Goal: Task Accomplishment & Management: Manage account settings

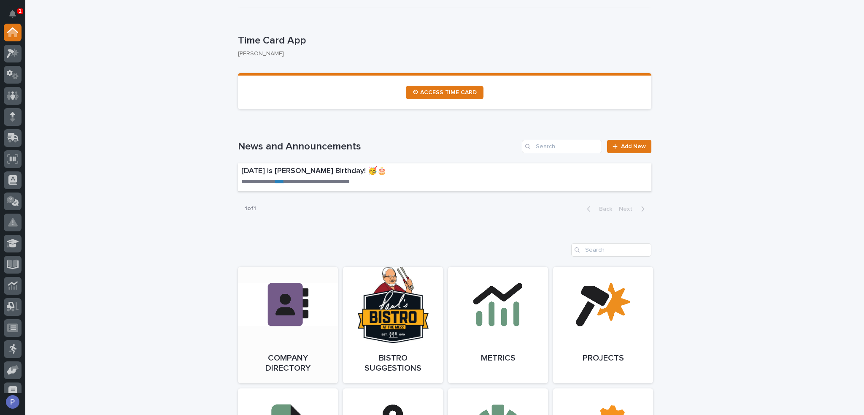
scroll to position [464, 0]
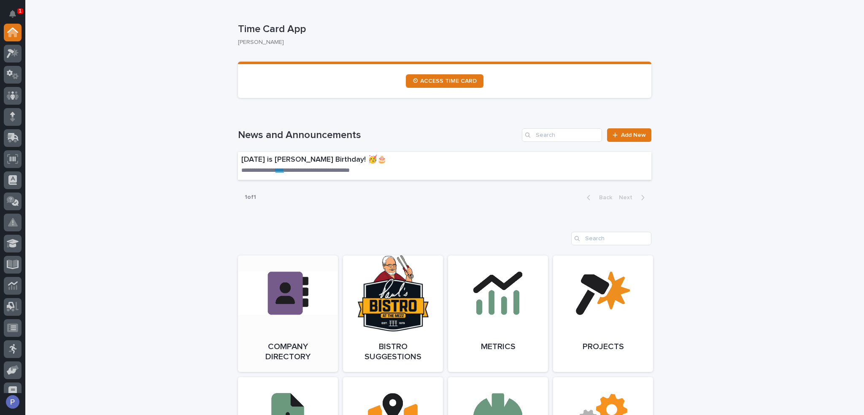
click at [299, 308] on link "Open Link" at bounding box center [288, 313] width 100 height 116
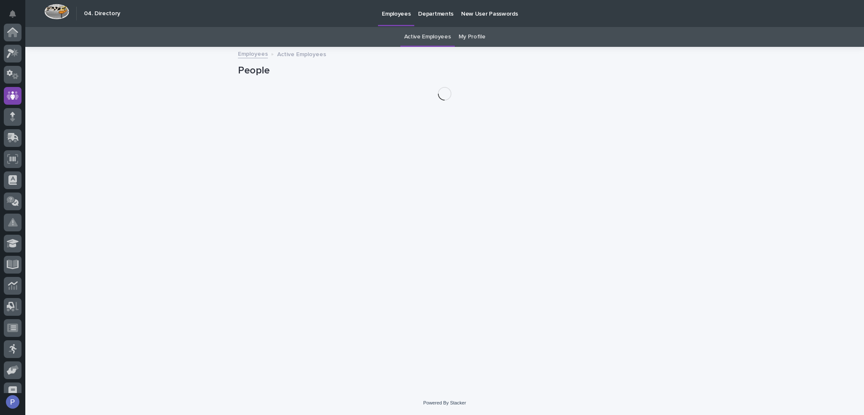
scroll to position [63, 0]
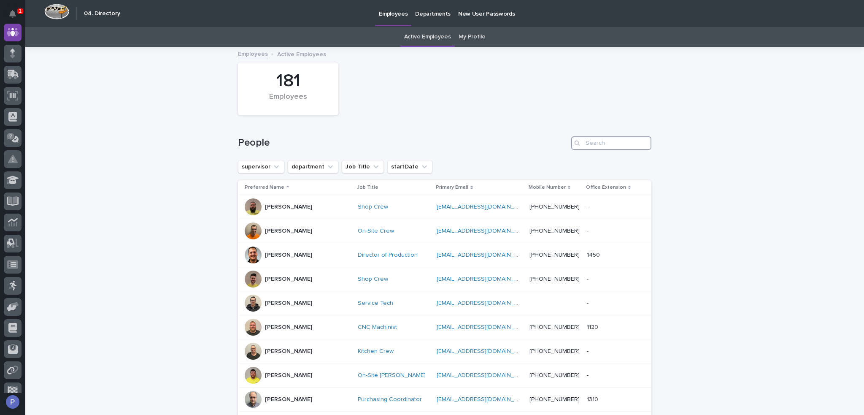
click at [611, 145] on input "Search" at bounding box center [611, 142] width 80 height 13
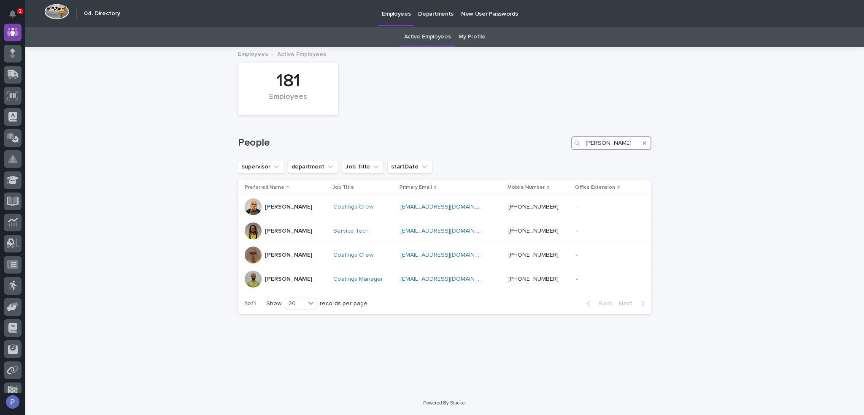
type input "jeff"
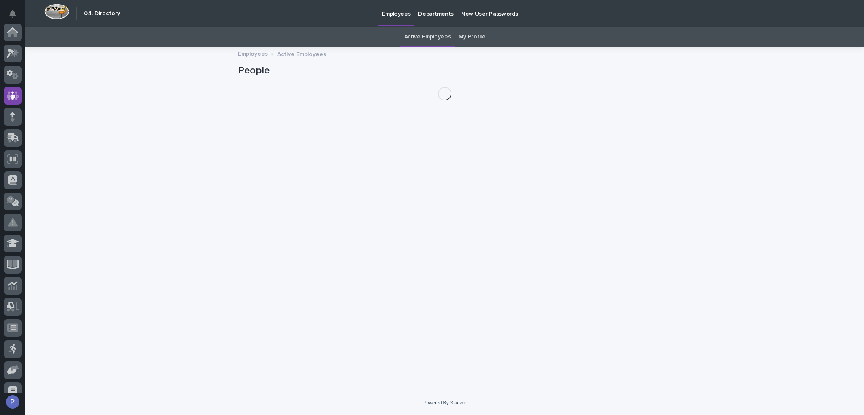
scroll to position [63, 0]
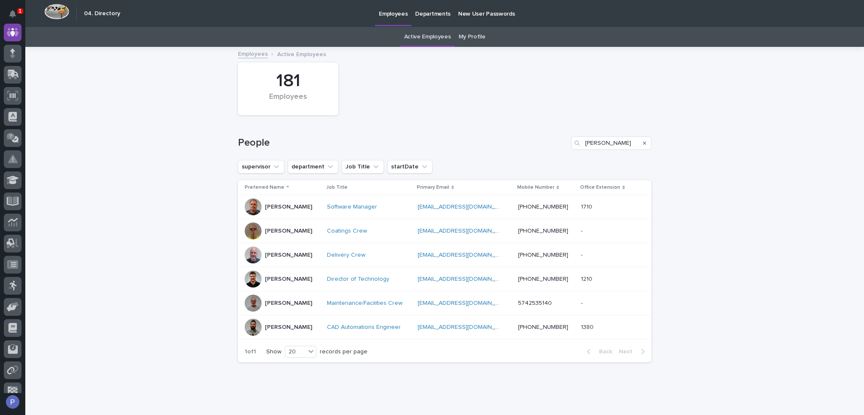
click at [288, 208] on p "[PERSON_NAME]" at bounding box center [288, 206] width 47 height 7
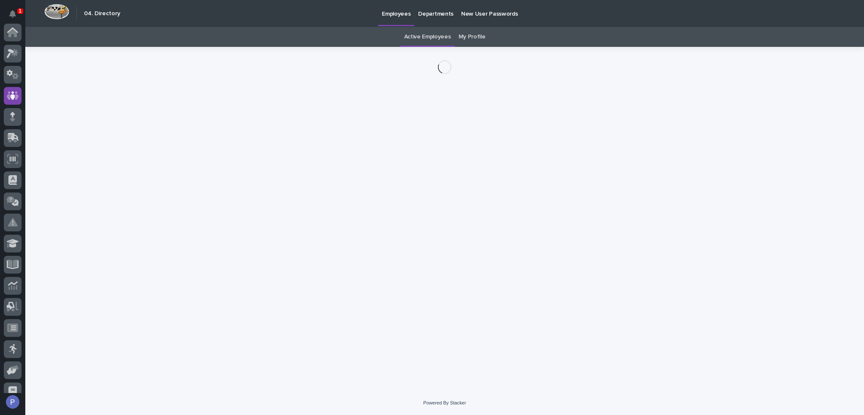
scroll to position [63, 0]
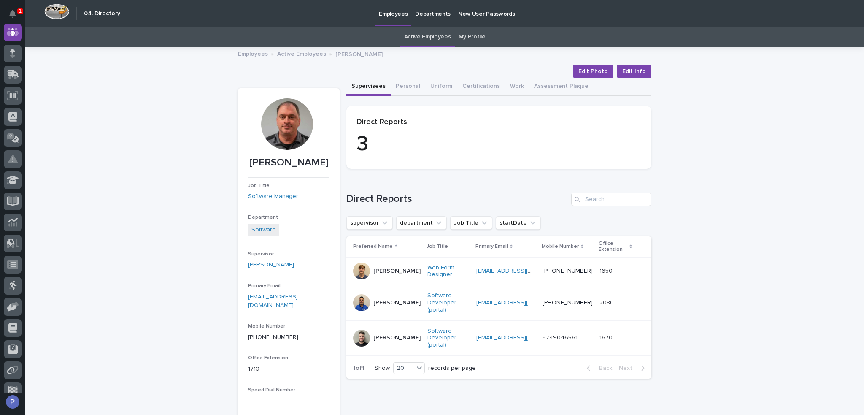
click at [412, 35] on link "Active Employees" at bounding box center [427, 37] width 47 height 20
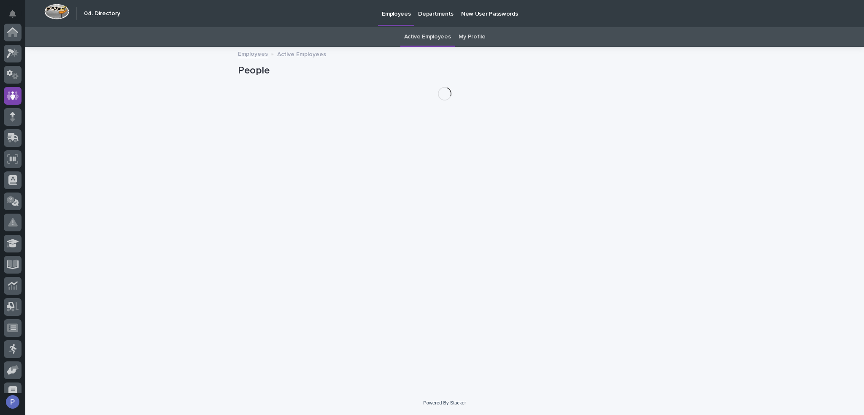
scroll to position [63, 0]
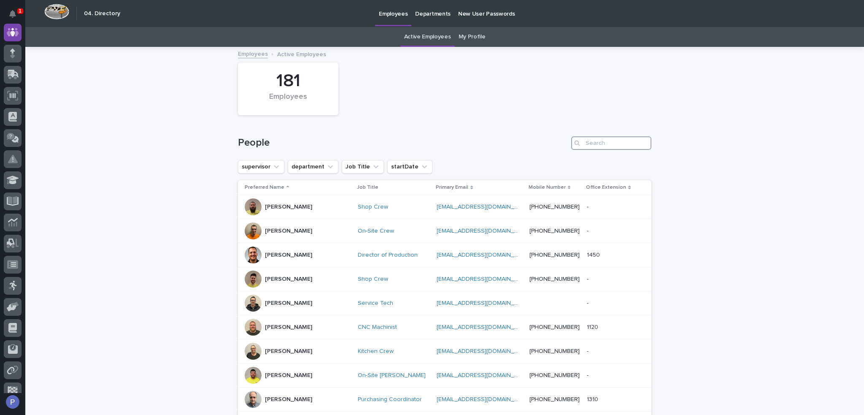
click at [591, 137] on input "Search" at bounding box center [611, 142] width 80 height 13
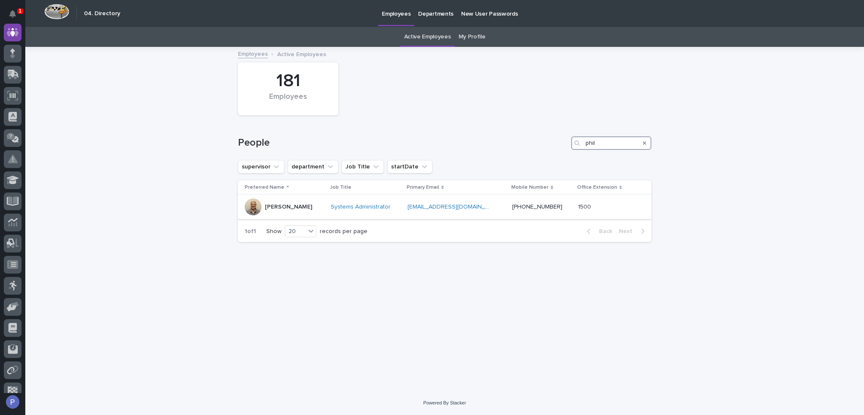
type input "phil"
click at [256, 207] on div at bounding box center [253, 206] width 17 height 17
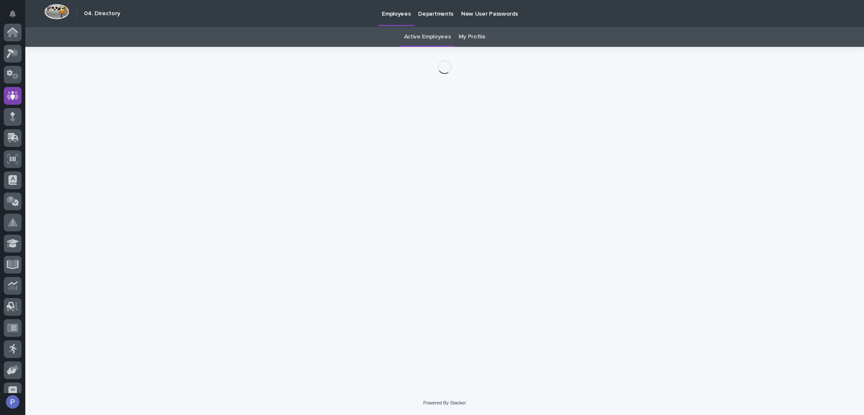
scroll to position [63, 0]
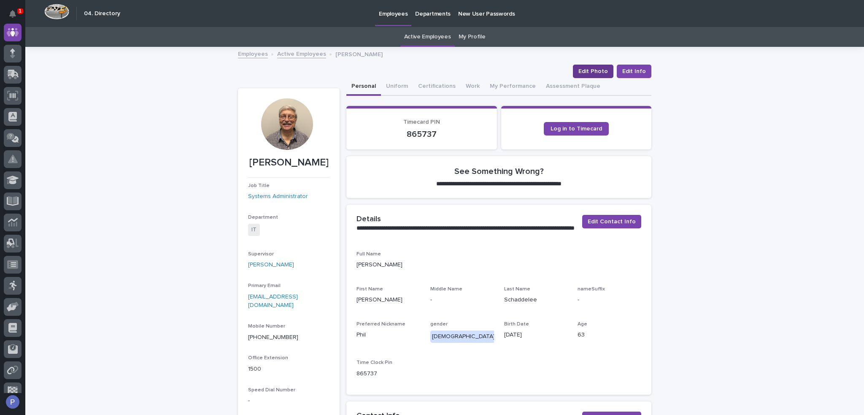
click at [596, 74] on span "Edit Photo" at bounding box center [593, 71] width 30 height 8
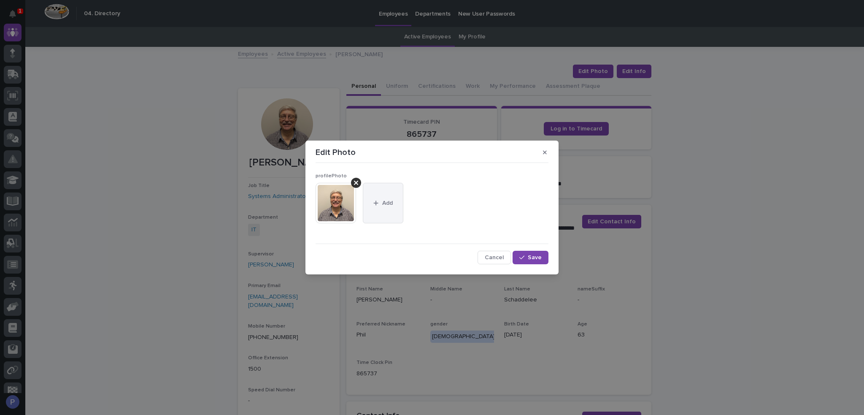
click at [386, 203] on span "Add" at bounding box center [387, 203] width 11 height 6
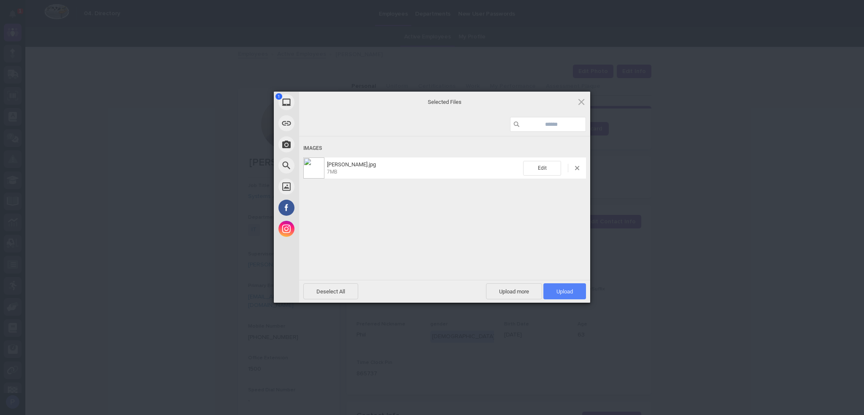
click at [563, 288] on span "Upload 1" at bounding box center [564, 291] width 16 height 6
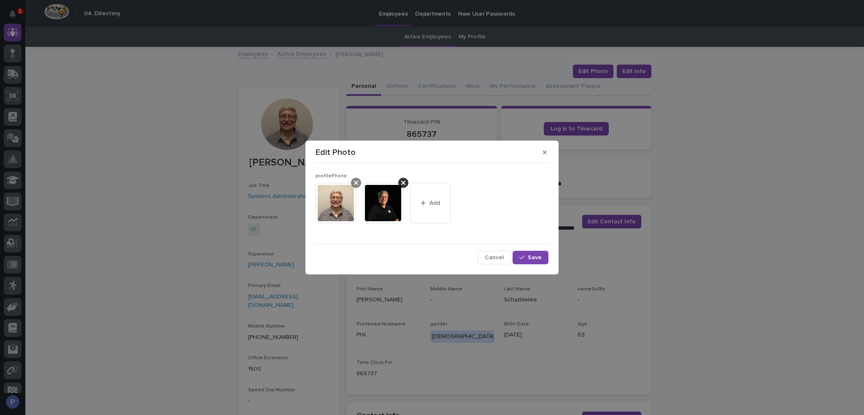
click at [358, 181] on icon at bounding box center [356, 183] width 4 height 4
click at [534, 256] on span "Save" at bounding box center [535, 257] width 14 height 6
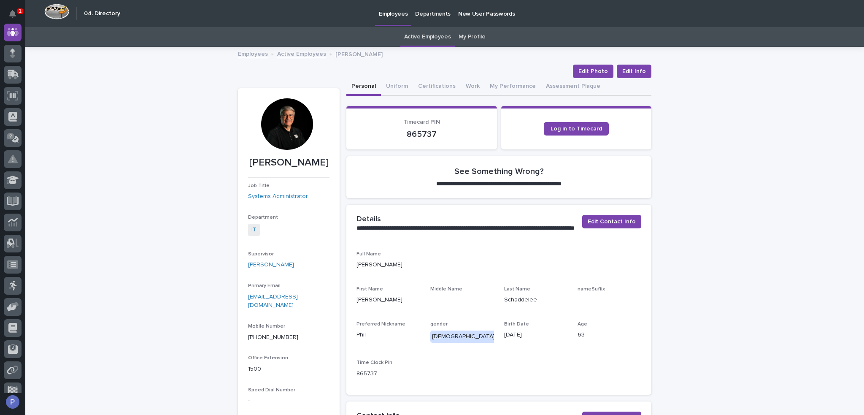
click at [294, 54] on link "Active Employees" at bounding box center [301, 54] width 49 height 10
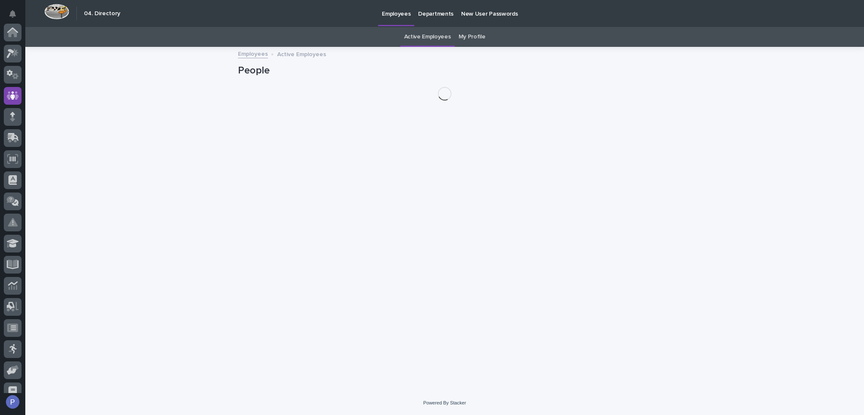
scroll to position [63, 0]
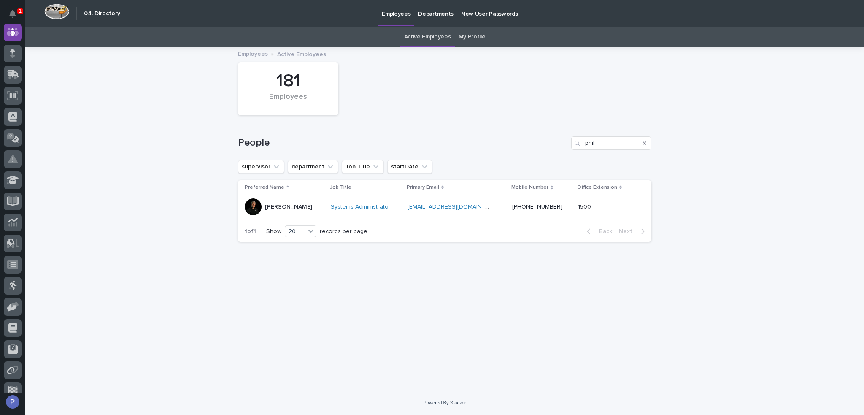
click at [277, 205] on p "[PERSON_NAME]" at bounding box center [288, 206] width 47 height 7
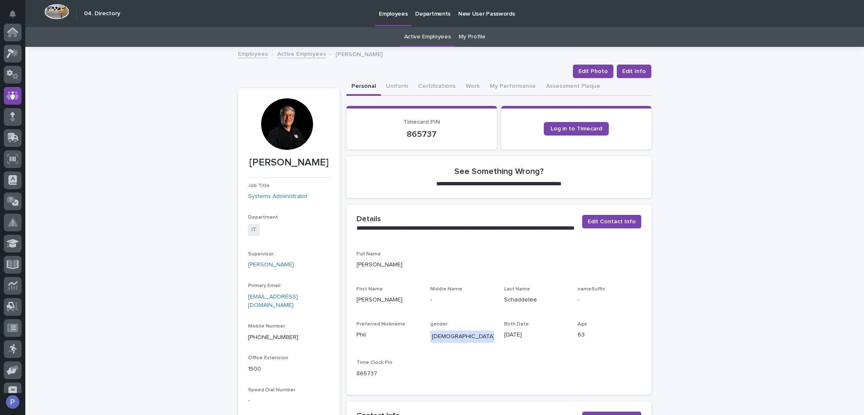
scroll to position [63, 0]
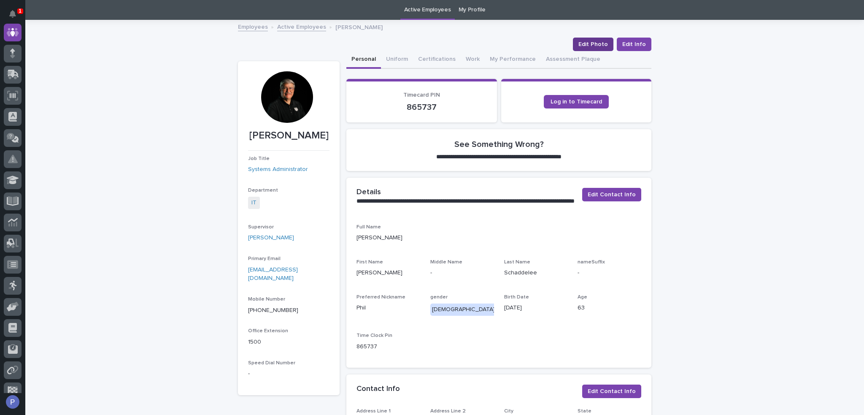
click at [582, 46] on span "Edit Photo" at bounding box center [593, 44] width 30 height 8
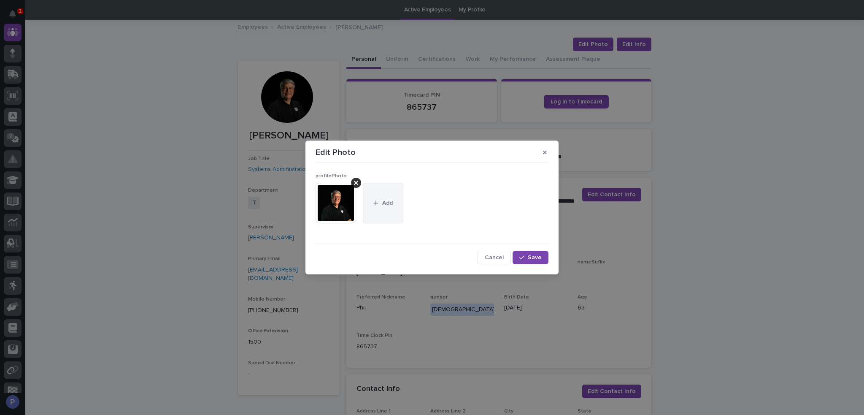
click at [383, 205] on span "Add" at bounding box center [387, 203] width 11 height 6
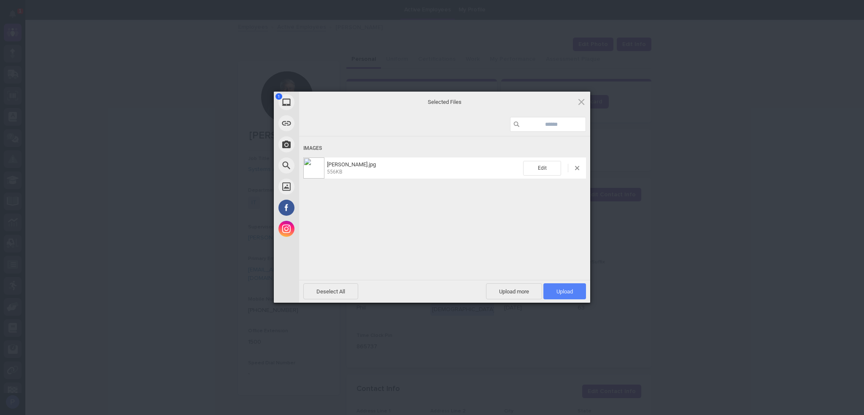
click at [569, 290] on span "Upload 1" at bounding box center [564, 291] width 16 height 6
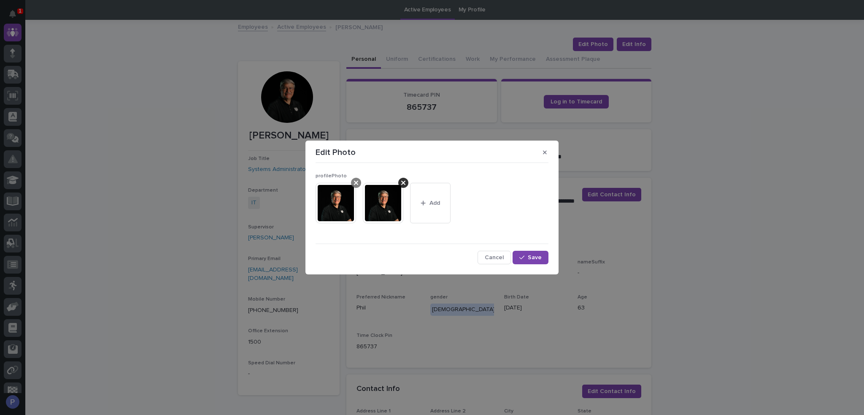
click at [359, 180] on div at bounding box center [356, 183] width 10 height 10
click at [529, 259] on span "Save" at bounding box center [535, 257] width 14 height 6
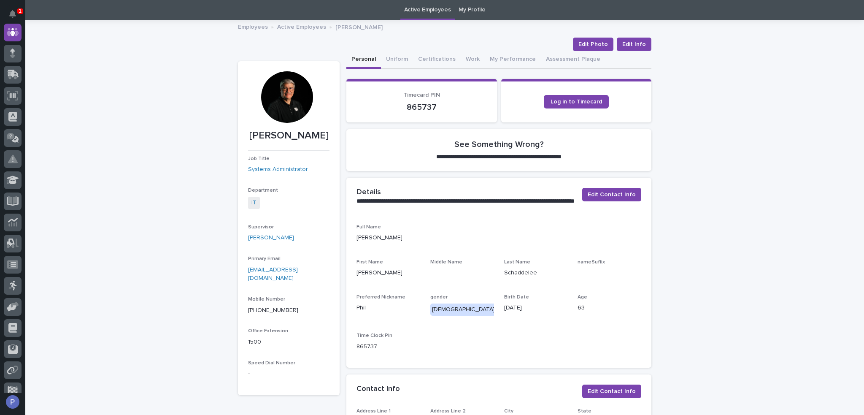
click at [434, 11] on link "Active Employees" at bounding box center [427, 10] width 47 height 20
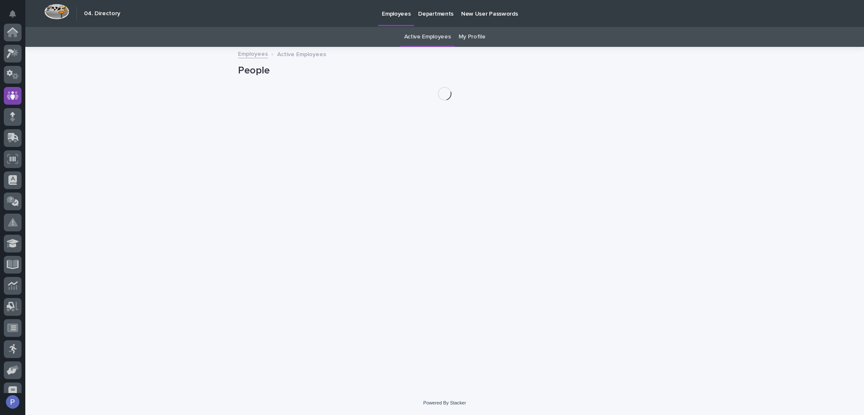
scroll to position [63, 0]
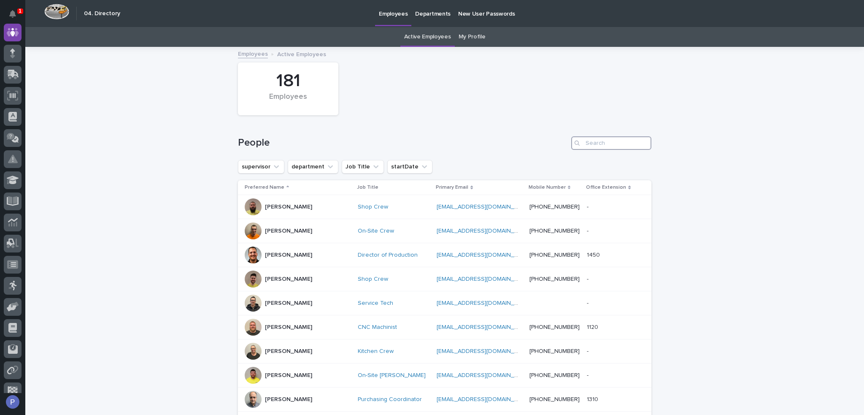
click at [589, 140] on input "Search" at bounding box center [611, 142] width 80 height 13
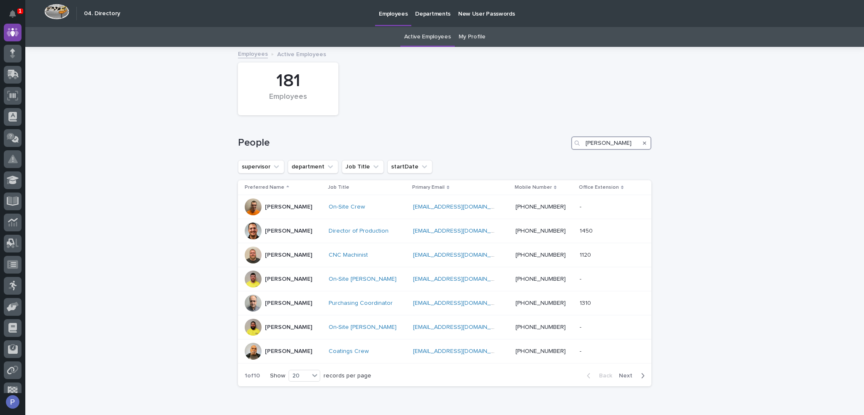
type input "jeff"
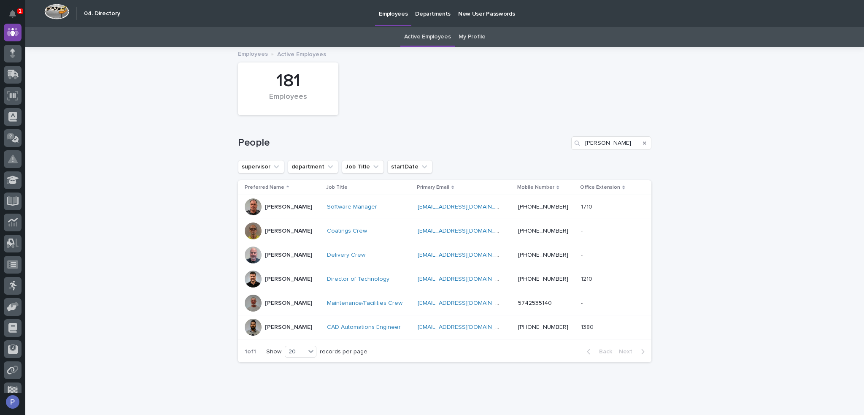
click at [428, 38] on link "Active Employees" at bounding box center [427, 37] width 47 height 20
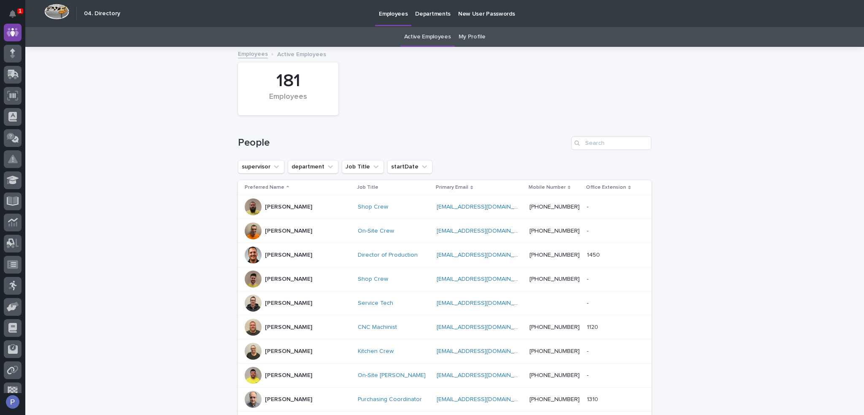
click at [294, 348] on p "Anna Slabaugh" at bounding box center [288, 351] width 47 height 7
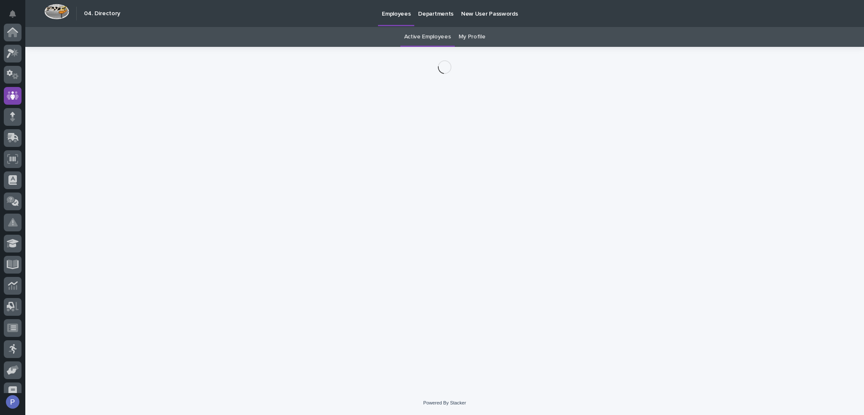
scroll to position [63, 0]
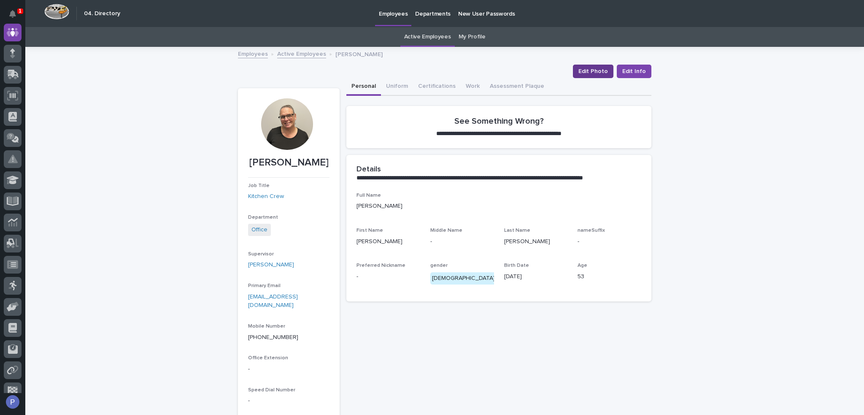
click at [595, 70] on span "Edit Photo" at bounding box center [593, 71] width 30 height 8
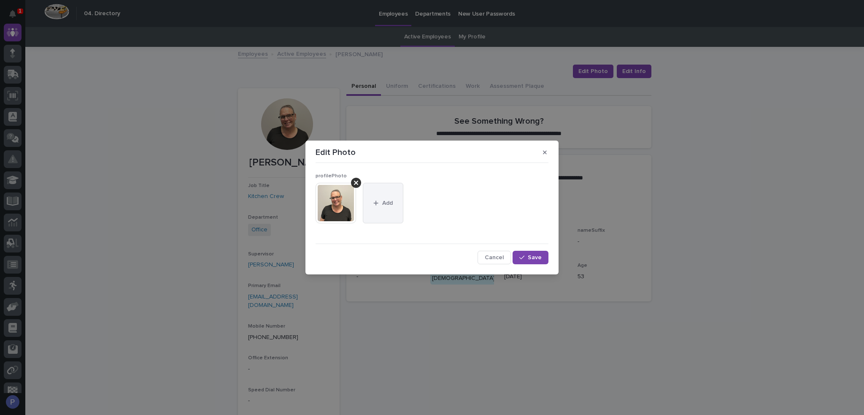
click at [384, 199] on button "Add" at bounding box center [383, 203] width 40 height 40
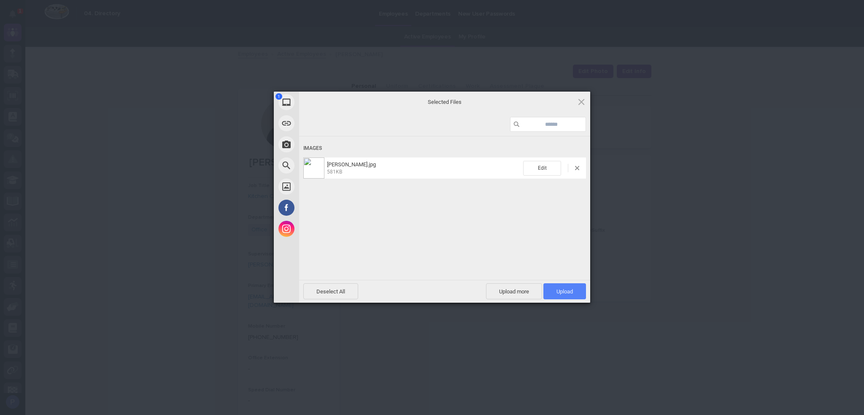
click at [569, 291] on span "Upload 1" at bounding box center [564, 291] width 16 height 6
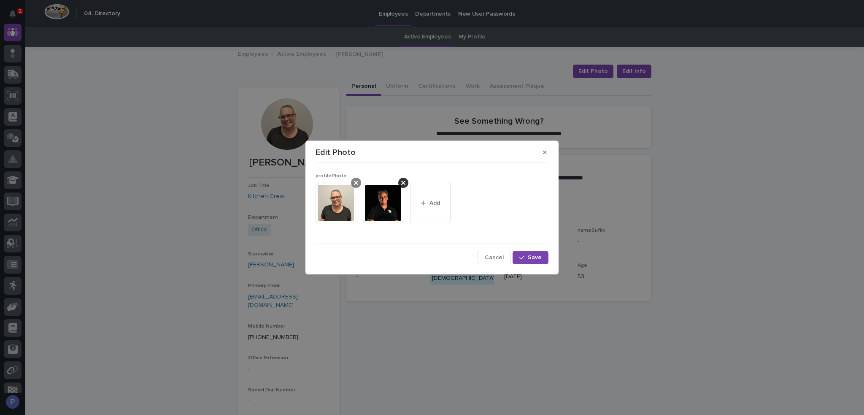
click at [358, 181] on icon at bounding box center [356, 182] width 4 height 7
click at [528, 255] on span "Save" at bounding box center [535, 257] width 14 height 6
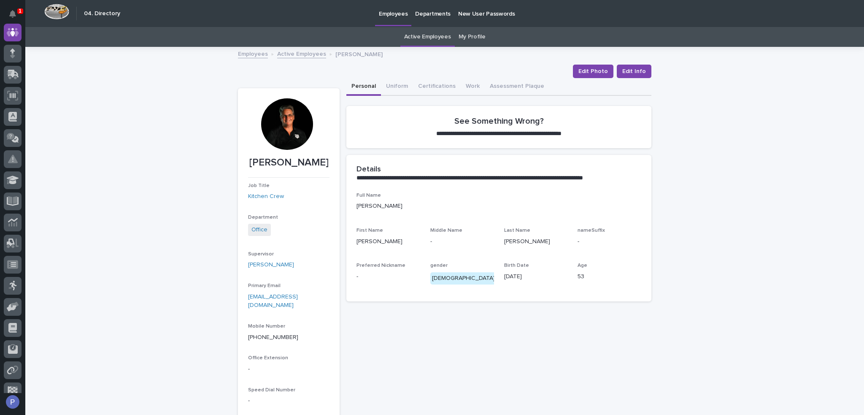
click at [419, 37] on link "Active Employees" at bounding box center [427, 37] width 47 height 20
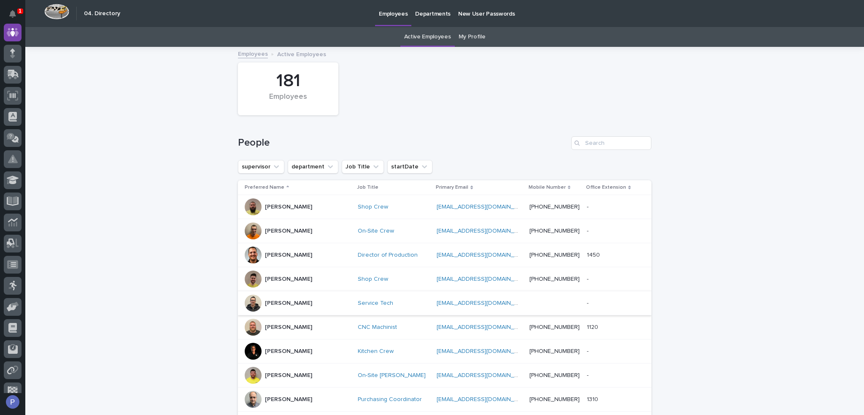
scroll to position [42, 0]
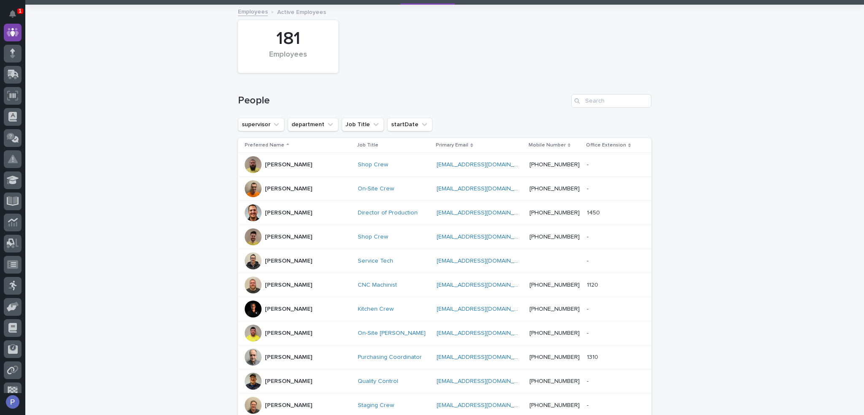
click at [280, 358] on p "Arlyn Miller" at bounding box center [288, 356] width 47 height 7
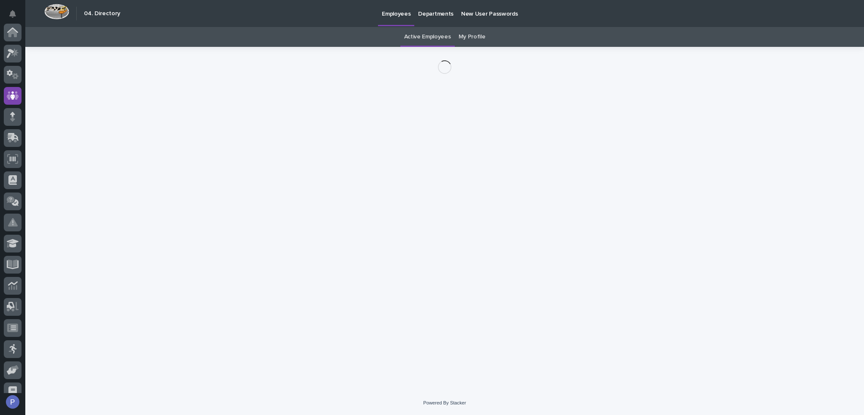
scroll to position [63, 0]
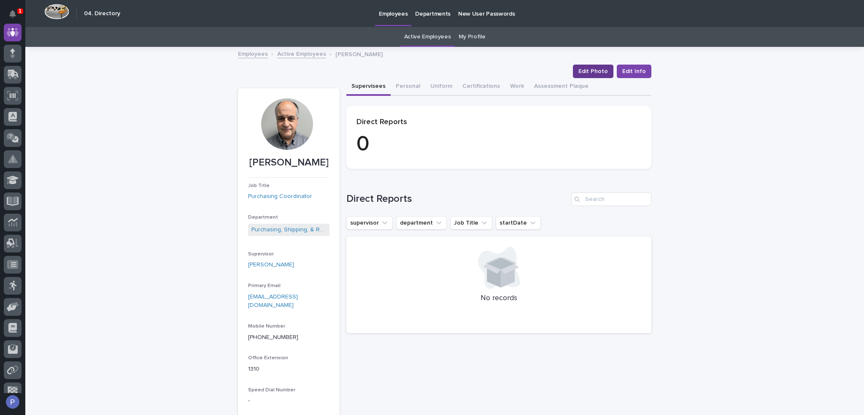
click at [597, 72] on span "Edit Photo" at bounding box center [593, 71] width 30 height 8
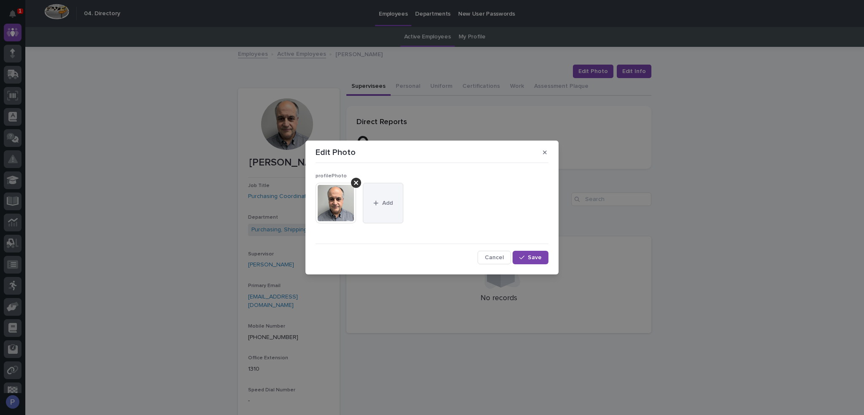
click at [384, 209] on button "Add" at bounding box center [383, 203] width 40 height 40
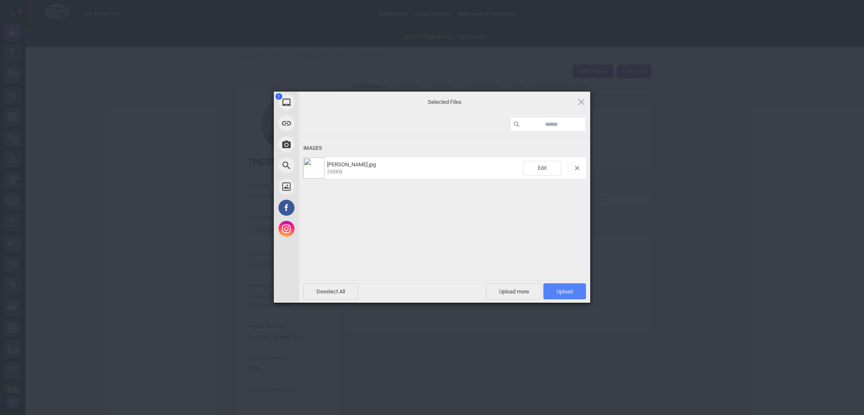
click at [563, 291] on span "Upload 1" at bounding box center [564, 291] width 16 height 6
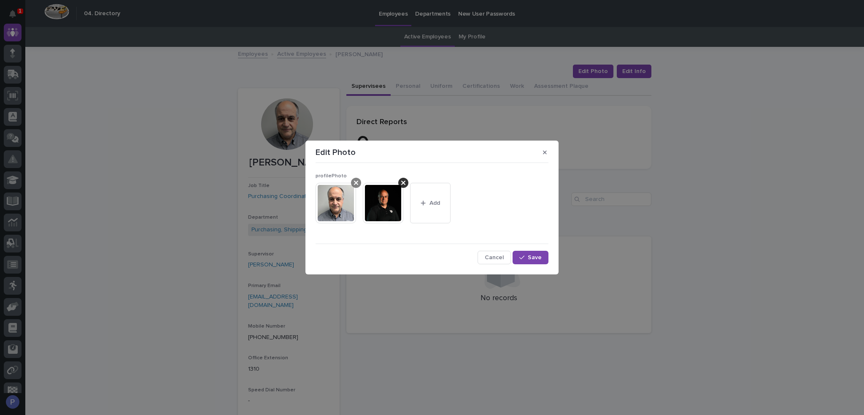
click at [359, 181] on div at bounding box center [356, 183] width 10 height 10
click at [534, 257] on span "Save" at bounding box center [535, 257] width 14 height 6
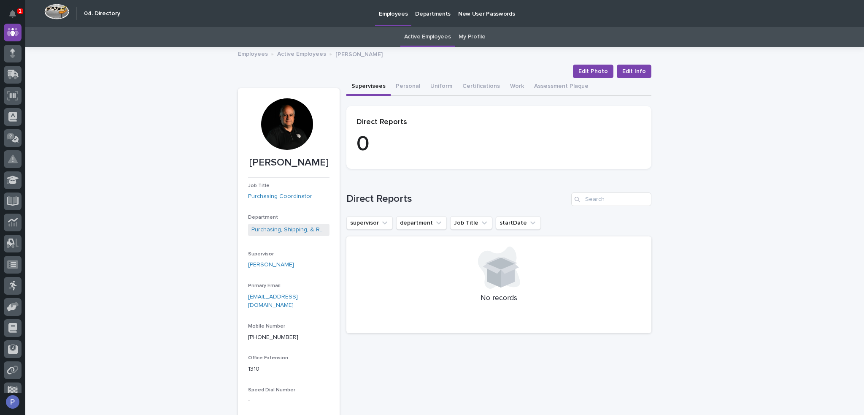
click at [314, 54] on link "Active Employees" at bounding box center [301, 54] width 49 height 10
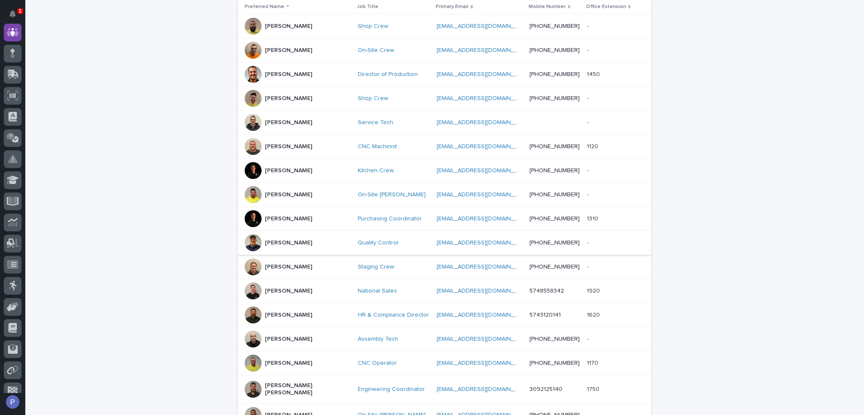
scroll to position [196, 0]
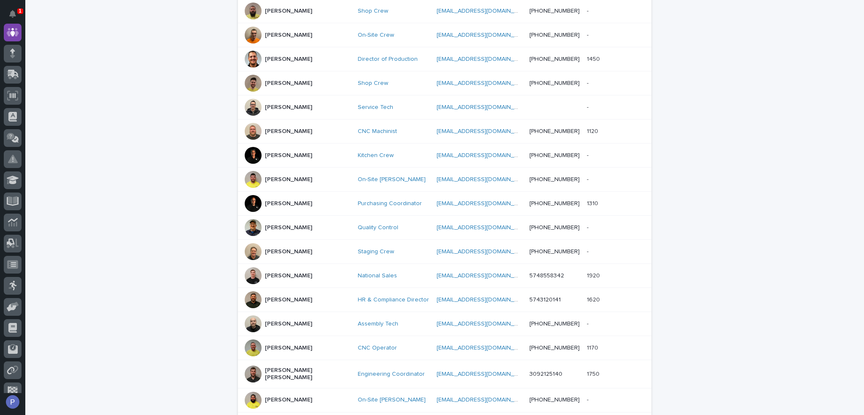
click at [288, 272] on p "Ashton Bontrager" at bounding box center [288, 275] width 47 height 7
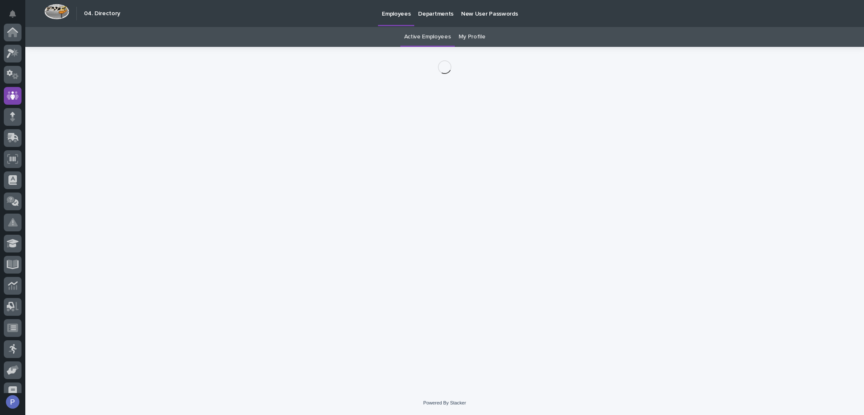
scroll to position [63, 0]
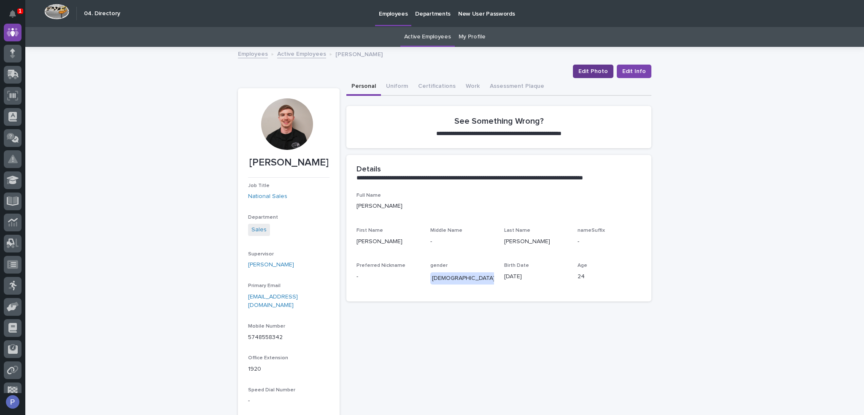
click at [600, 69] on span "Edit Photo" at bounding box center [593, 71] width 30 height 8
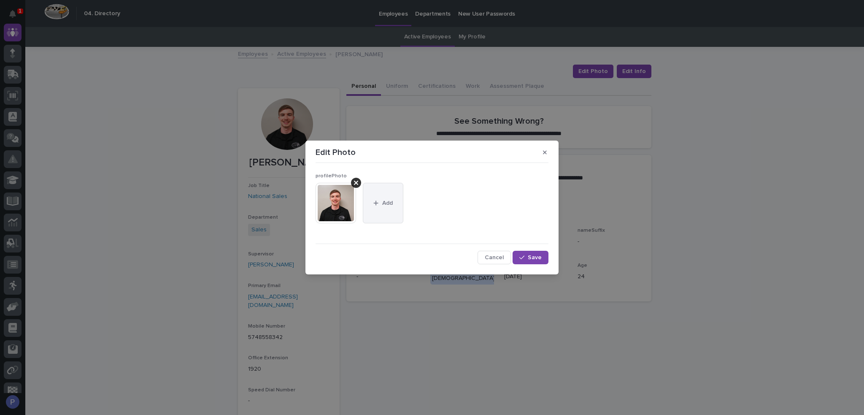
click at [390, 201] on span "Add" at bounding box center [387, 203] width 11 height 6
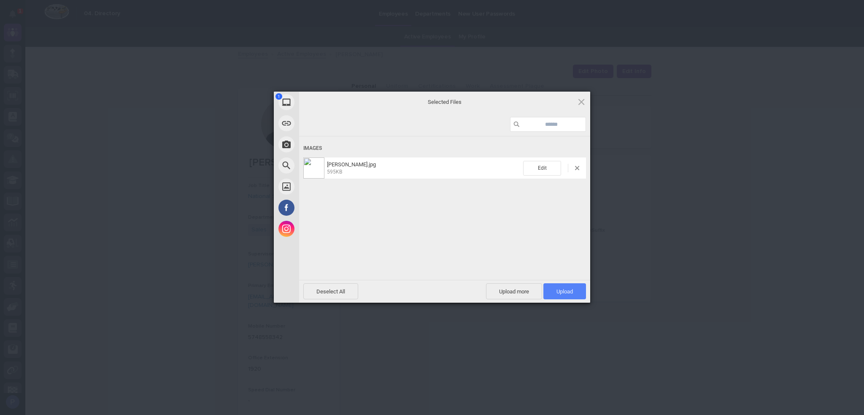
click at [567, 289] on span "Upload 1" at bounding box center [564, 291] width 16 height 6
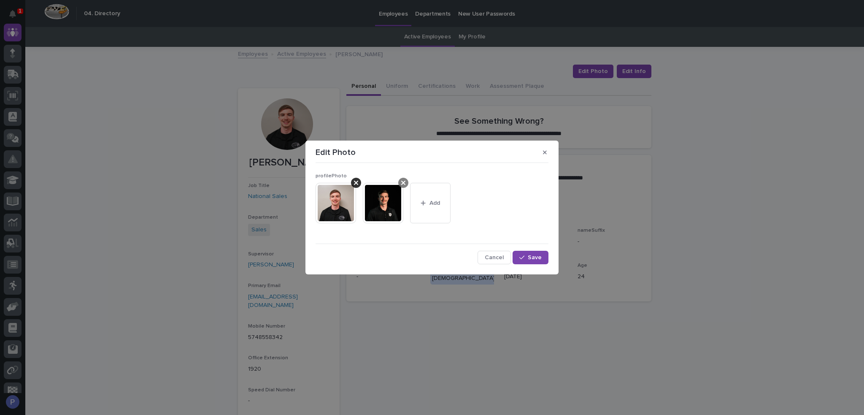
click at [355, 180] on icon at bounding box center [356, 182] width 4 height 7
click at [538, 258] on span "Save" at bounding box center [535, 257] width 14 height 6
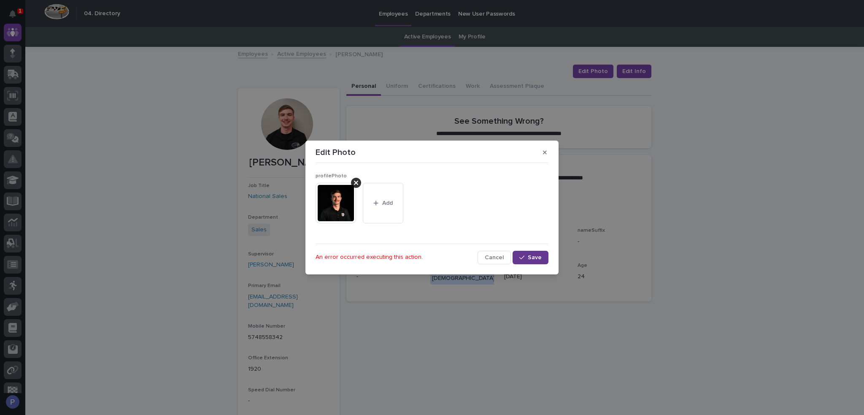
click at [534, 255] on span "Save" at bounding box center [535, 257] width 14 height 6
click at [493, 259] on span "Cancel" at bounding box center [494, 257] width 19 height 6
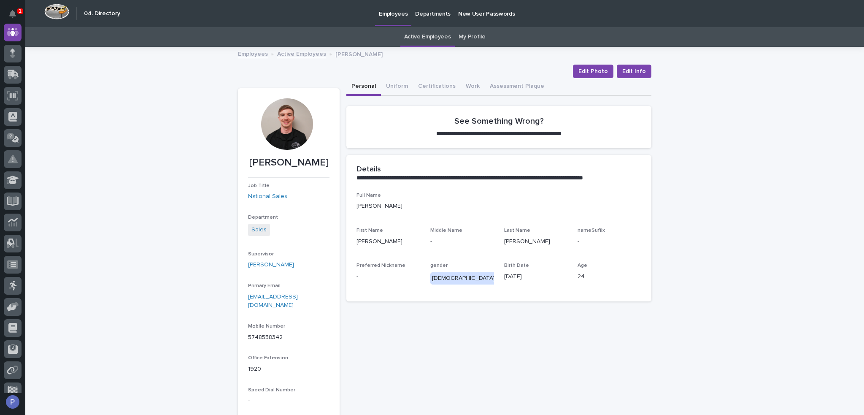
click at [291, 124] on div at bounding box center [286, 123] width 51 height 51
click at [590, 74] on span "Edit Photo" at bounding box center [593, 71] width 30 height 8
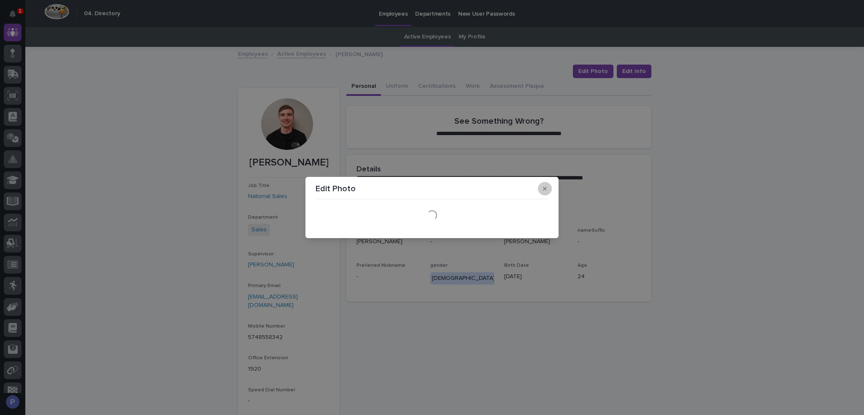
click at [547, 190] on button "button" at bounding box center [545, 188] width 14 height 13
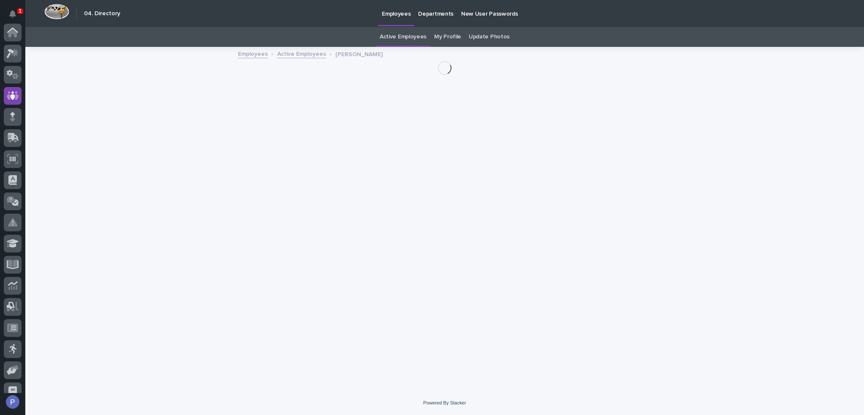
scroll to position [63, 0]
click at [416, 39] on link "Active Employees" at bounding box center [403, 37] width 47 height 20
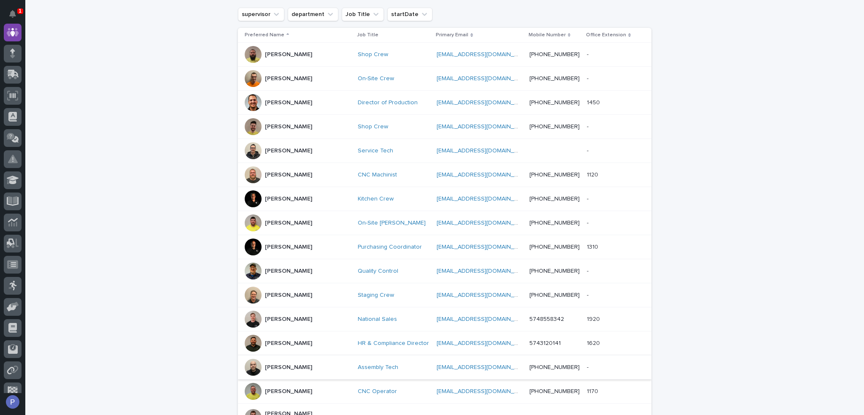
scroll to position [169, 0]
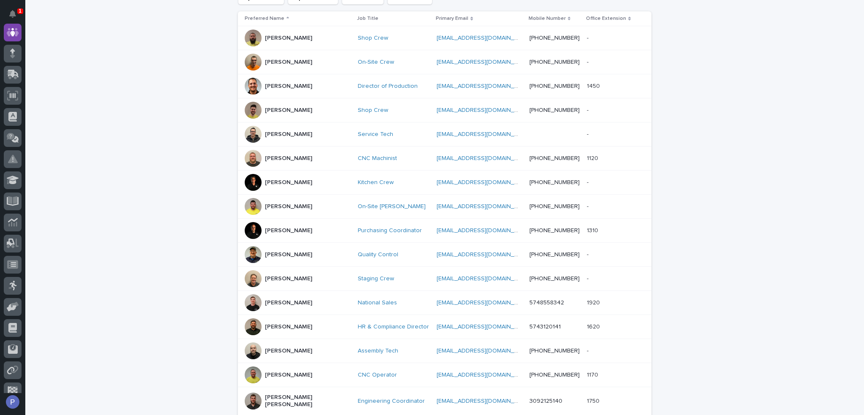
click at [296, 299] on p "[PERSON_NAME]" at bounding box center [288, 302] width 47 height 7
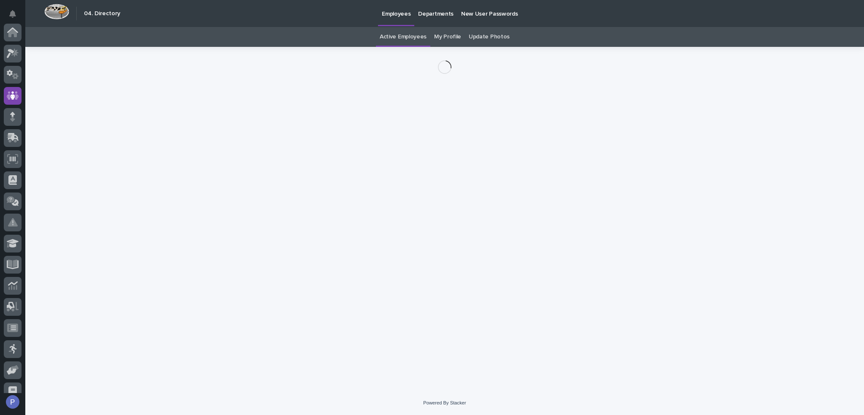
scroll to position [63, 0]
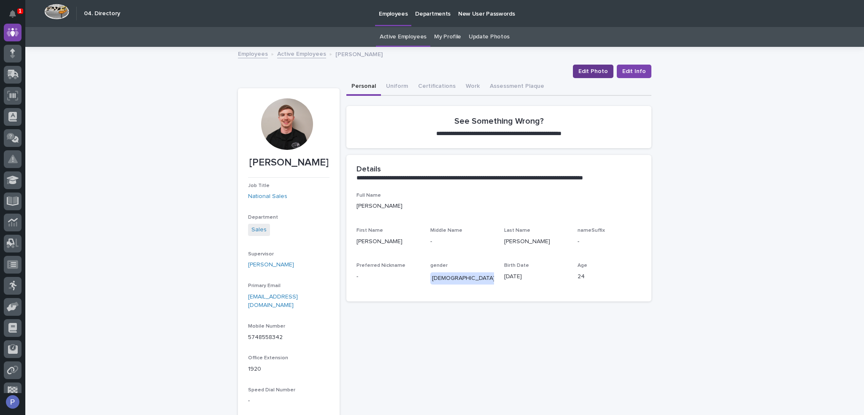
click at [601, 71] on span "Edit Photo" at bounding box center [593, 71] width 30 height 8
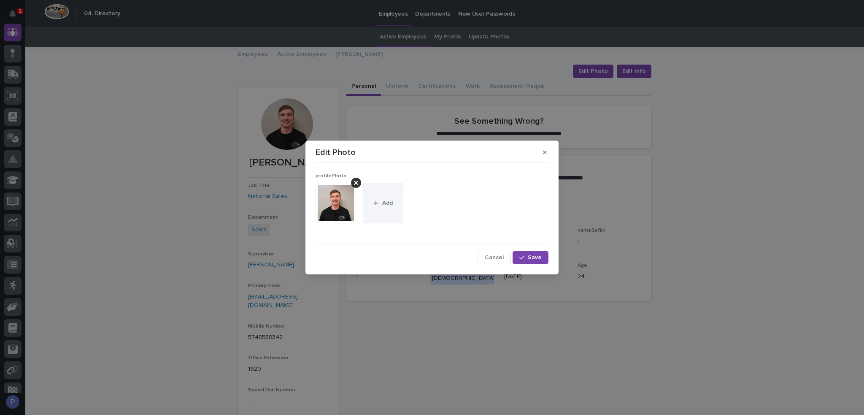
click at [383, 203] on span "Add" at bounding box center [387, 203] width 11 height 6
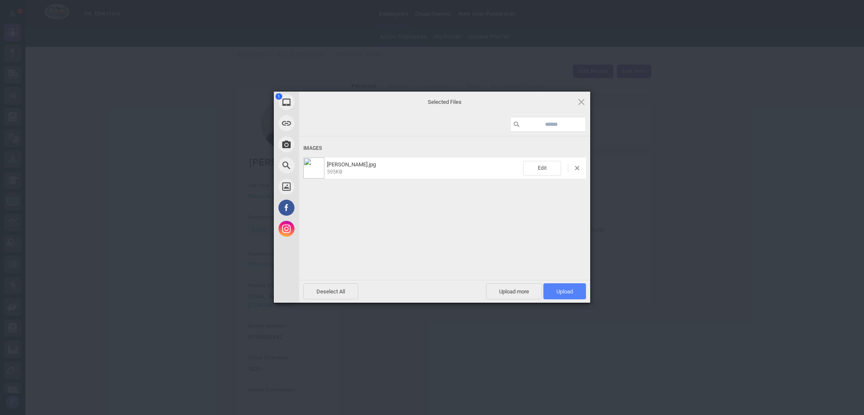
click at [577, 288] on span "Upload 1" at bounding box center [564, 291] width 43 height 16
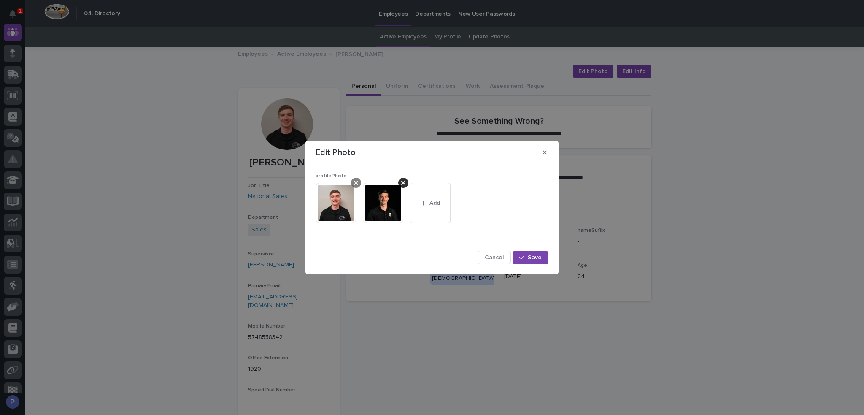
click at [356, 181] on icon at bounding box center [356, 182] width 4 height 7
click at [531, 258] on span "Save" at bounding box center [535, 257] width 14 height 6
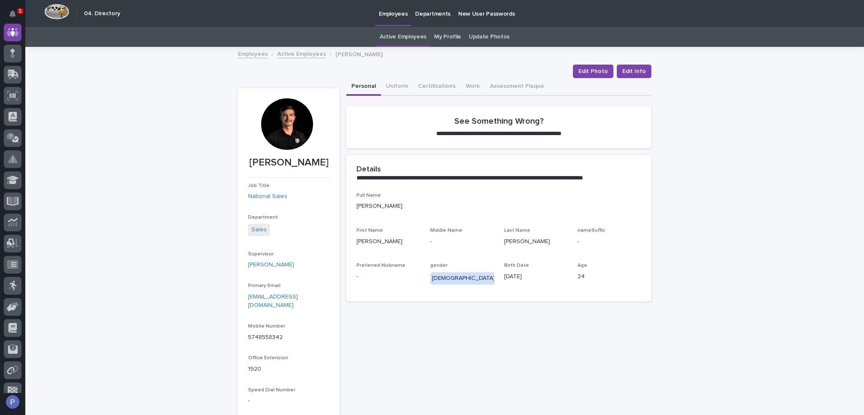
click at [412, 35] on link "Active Employees" at bounding box center [403, 37] width 47 height 20
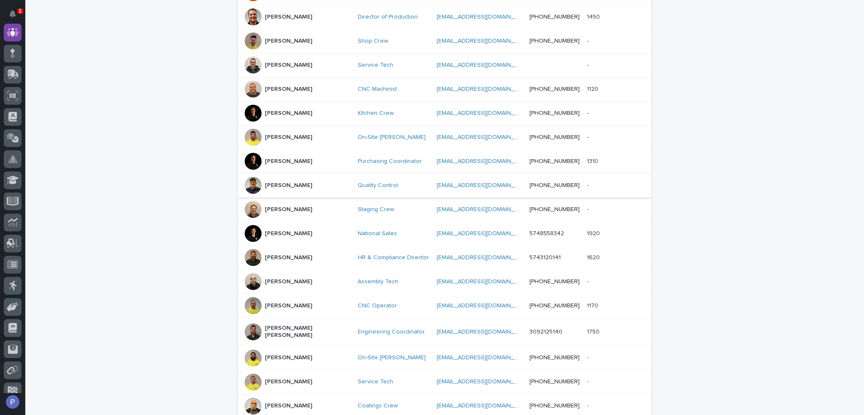
scroll to position [253, 0]
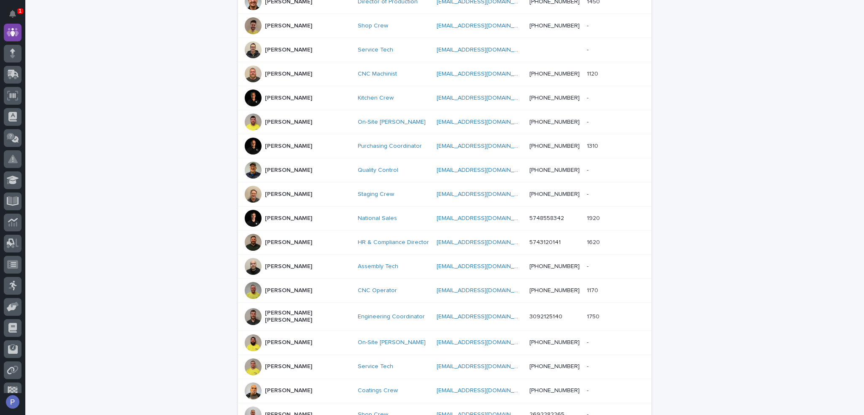
click at [294, 242] on p "Austin Beachy" at bounding box center [288, 242] width 47 height 7
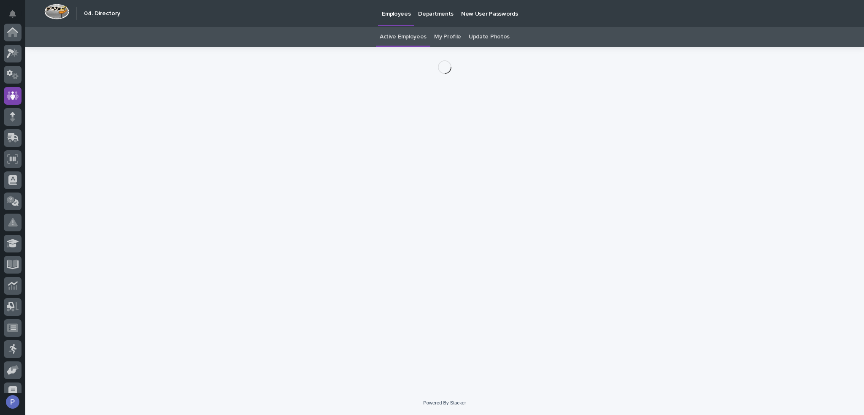
scroll to position [63, 0]
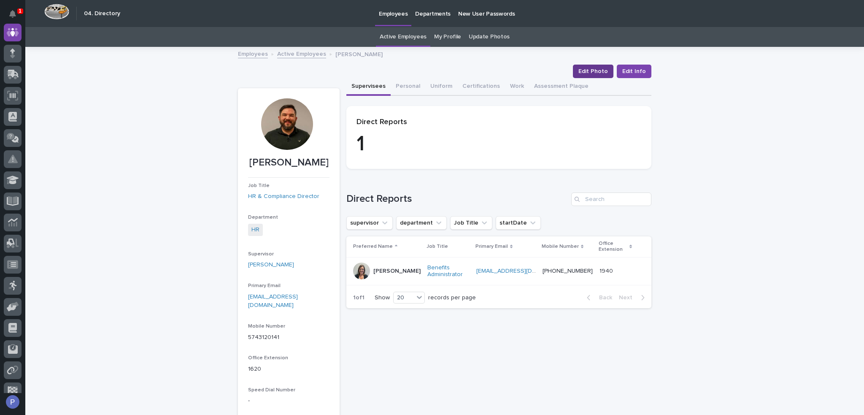
click at [597, 69] on span "Edit Photo" at bounding box center [593, 71] width 30 height 8
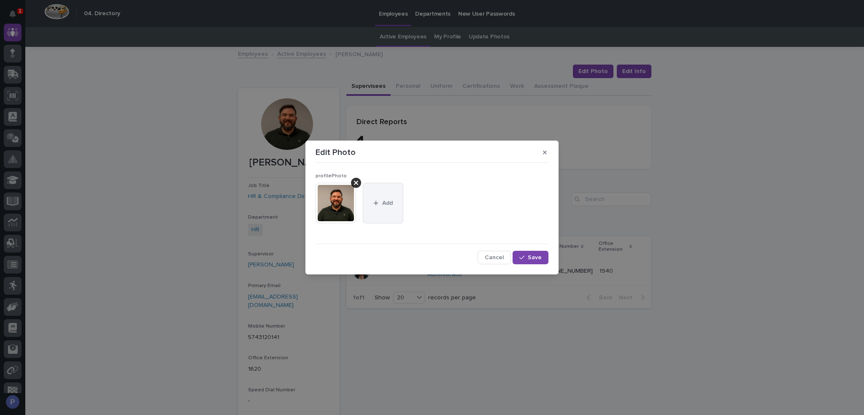
click at [385, 209] on button "Add" at bounding box center [383, 203] width 40 height 40
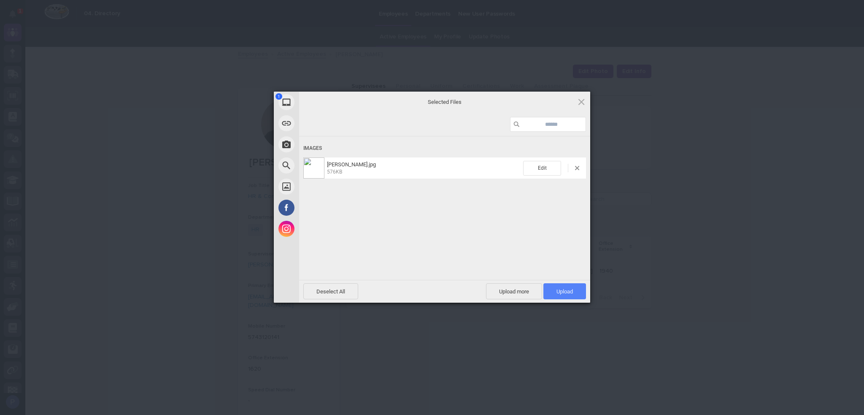
click at [569, 291] on span "Upload 1" at bounding box center [564, 291] width 16 height 6
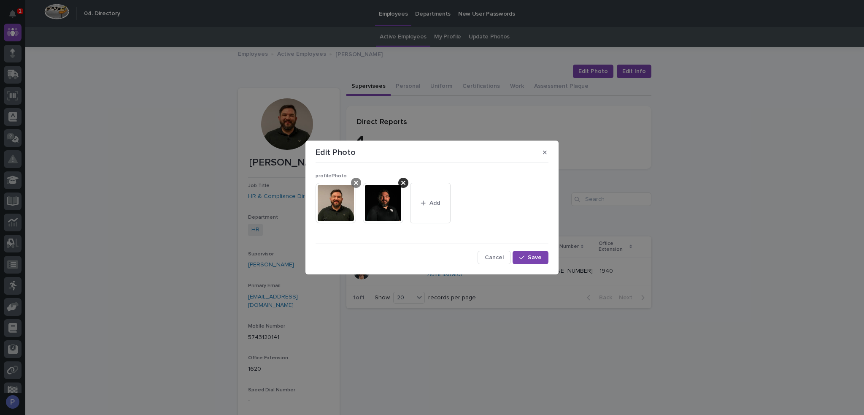
click at [357, 182] on icon at bounding box center [356, 183] width 4 height 4
click at [528, 254] on span "Save" at bounding box center [535, 257] width 14 height 6
